Goal: Transaction & Acquisition: Purchase product/service

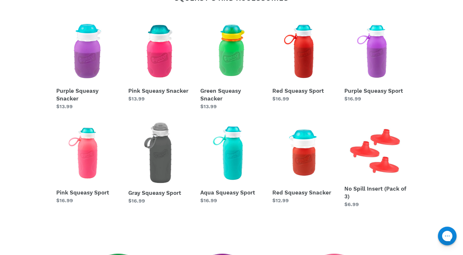
scroll to position [287, 0]
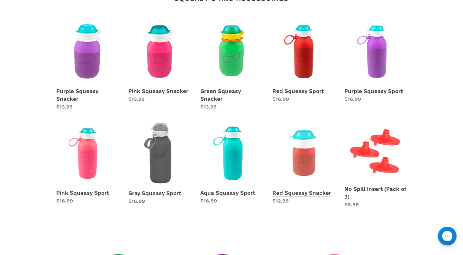
click at [306, 151] on link "Red Squeasy Snacker" at bounding box center [303, 163] width 62 height 83
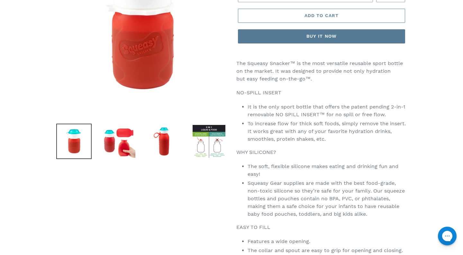
scroll to position [96, 0]
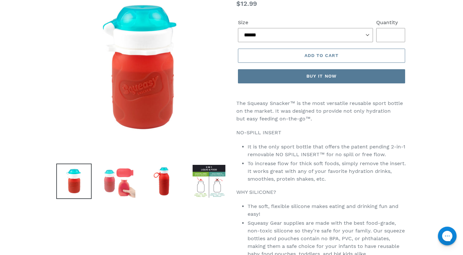
click at [110, 183] on img at bounding box center [118, 180] width 35 height 35
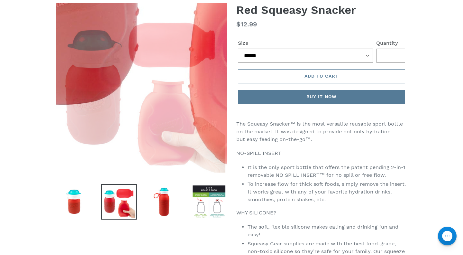
scroll to position [81, 0]
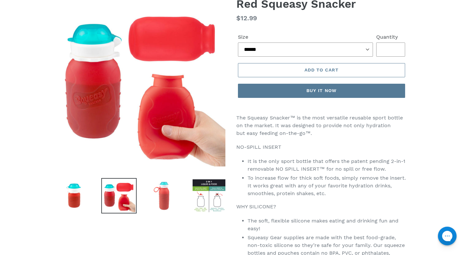
click at [165, 193] on img at bounding box center [163, 195] width 35 height 35
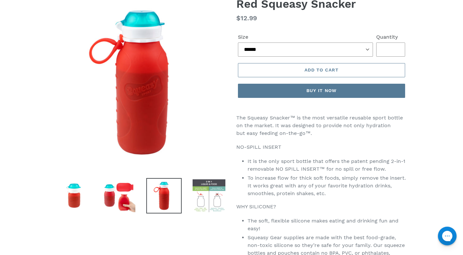
click at [214, 201] on img at bounding box center [208, 195] width 35 height 35
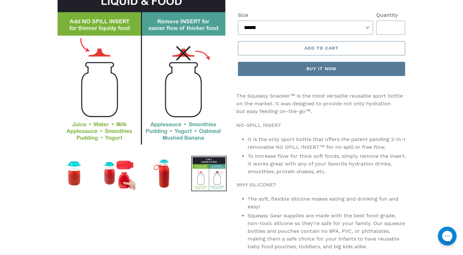
scroll to position [103, 0]
